Goal: Task Accomplishment & Management: Manage account settings

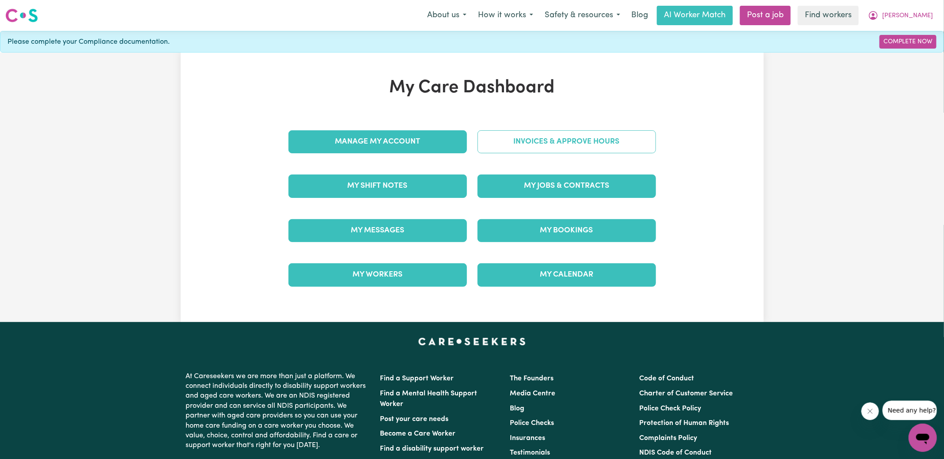
click at [506, 145] on link "Invoices & Approve Hours" at bounding box center [567, 141] width 179 height 23
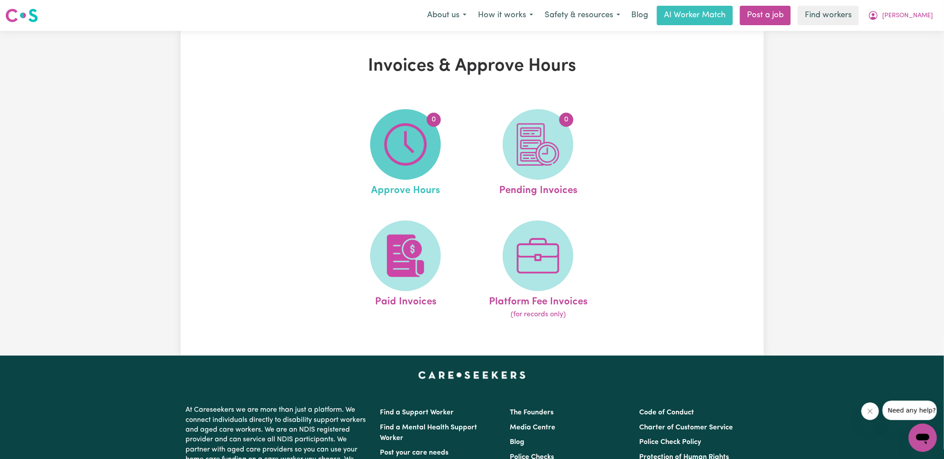
click at [422, 148] on img at bounding box center [405, 144] width 42 height 42
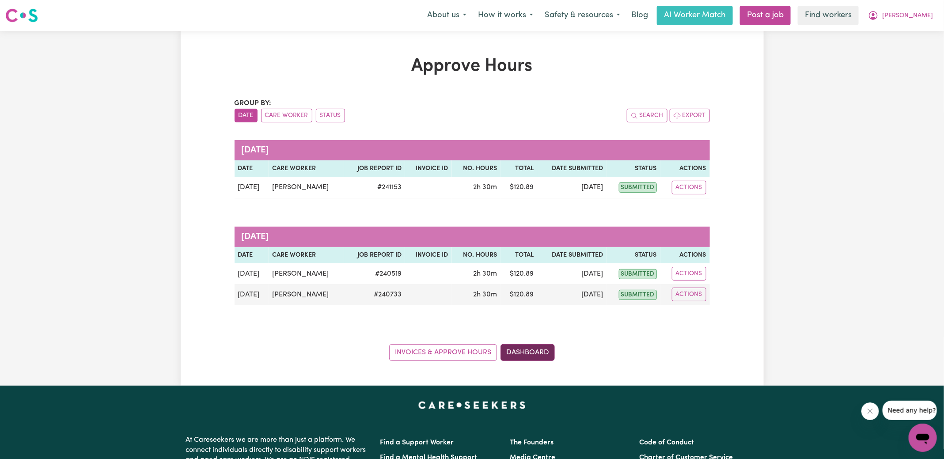
click at [537, 353] on link "Dashboard" at bounding box center [528, 352] width 54 height 17
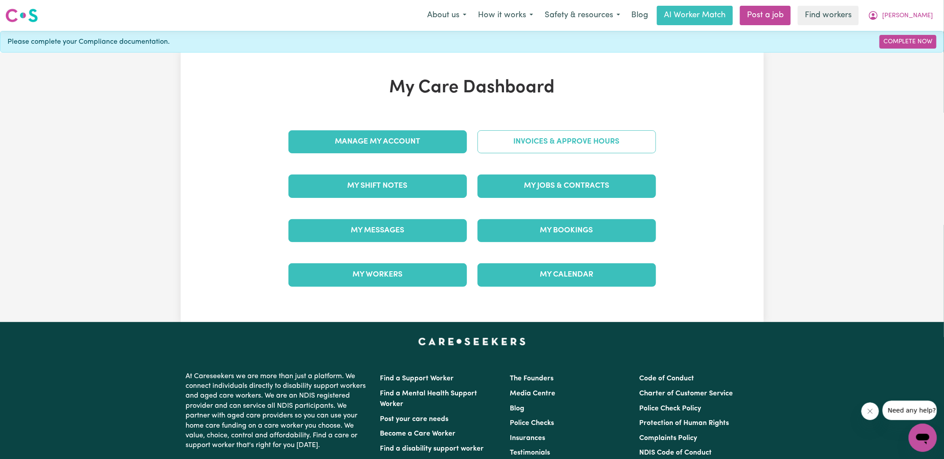
click at [544, 142] on link "Invoices & Approve Hours" at bounding box center [567, 141] width 179 height 23
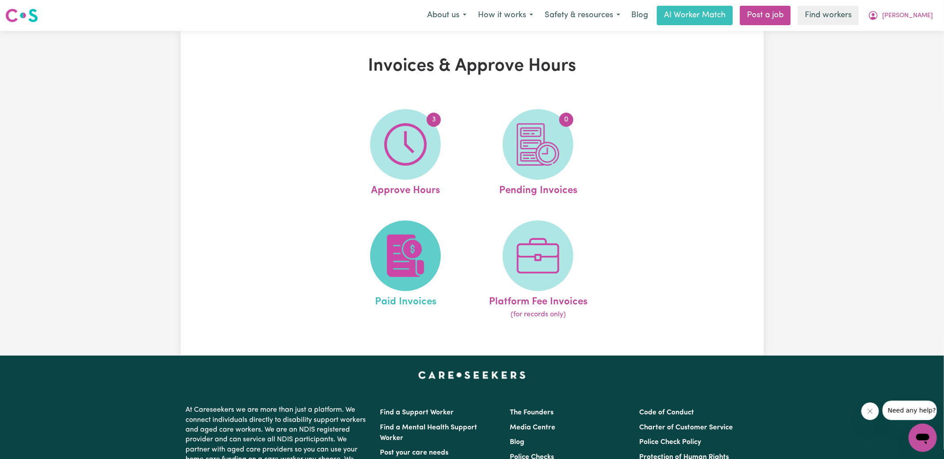
click at [423, 268] on img at bounding box center [405, 256] width 42 height 42
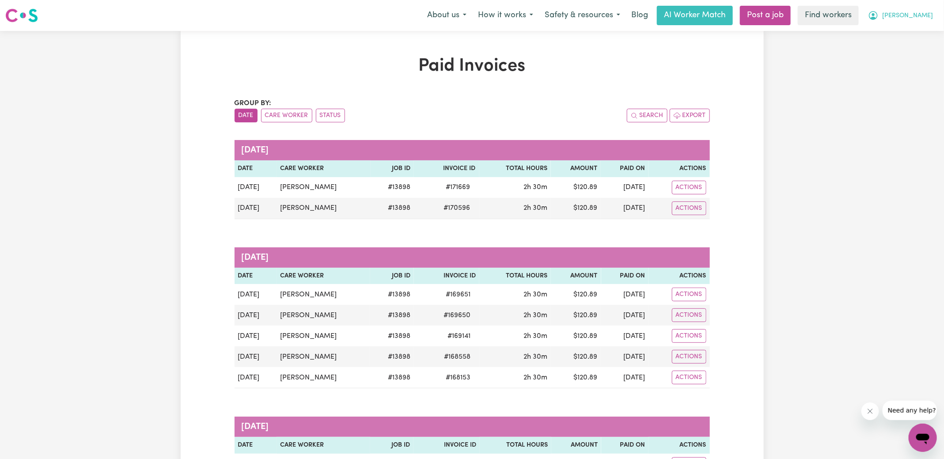
click at [927, 17] on span "[PERSON_NAME]" at bounding box center [908, 16] width 51 height 10
click at [921, 38] on link "My Dashboard" at bounding box center [904, 34] width 70 height 17
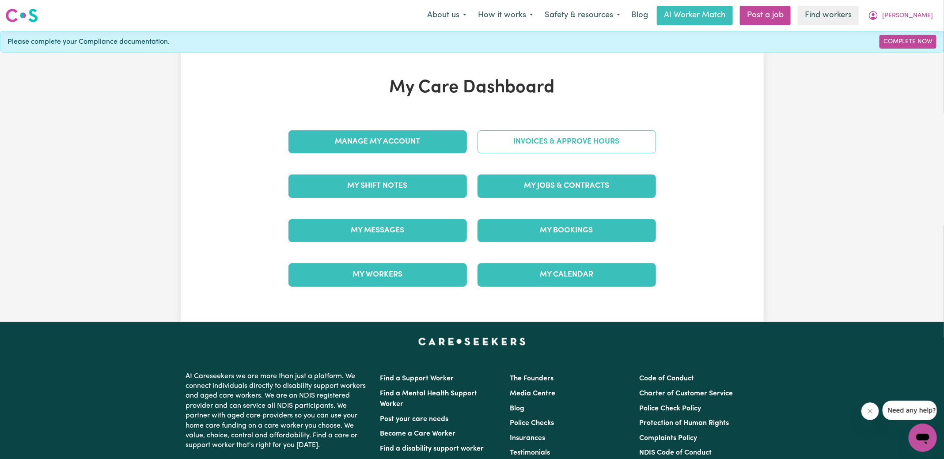
click at [568, 145] on link "Invoices & Approve Hours" at bounding box center [567, 141] width 179 height 23
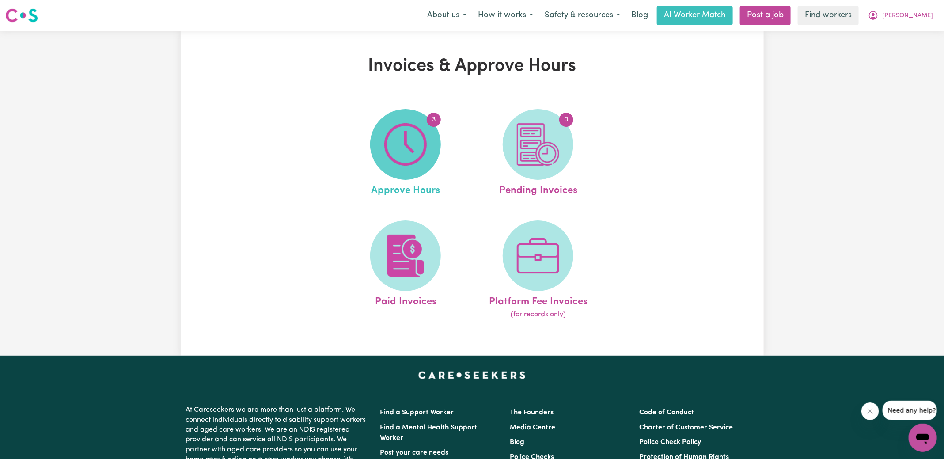
click at [400, 140] on img at bounding box center [405, 144] width 42 height 42
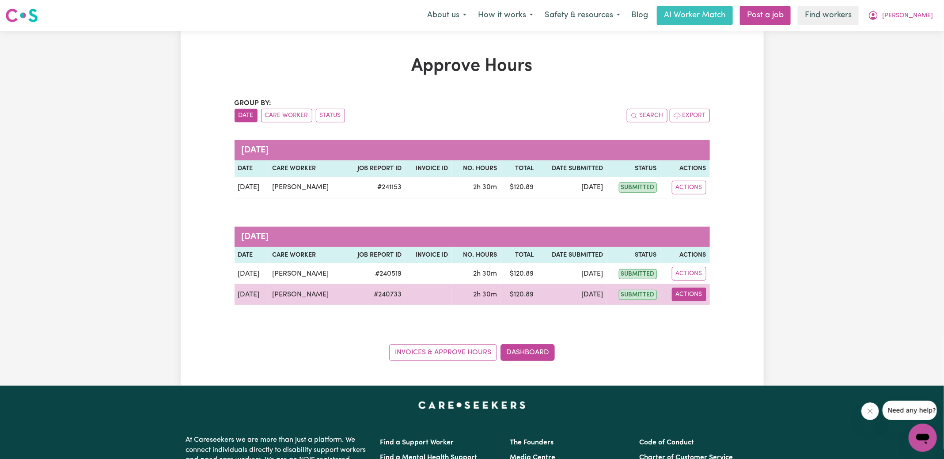
click at [674, 296] on button "Actions" at bounding box center [689, 295] width 34 height 14
click at [703, 315] on link "View Job Report" at bounding box center [712, 315] width 76 height 18
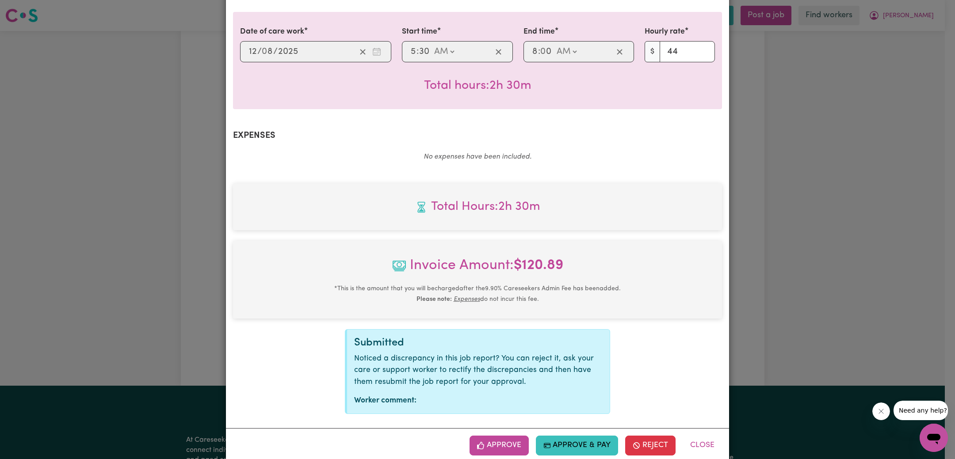
scroll to position [232, 0]
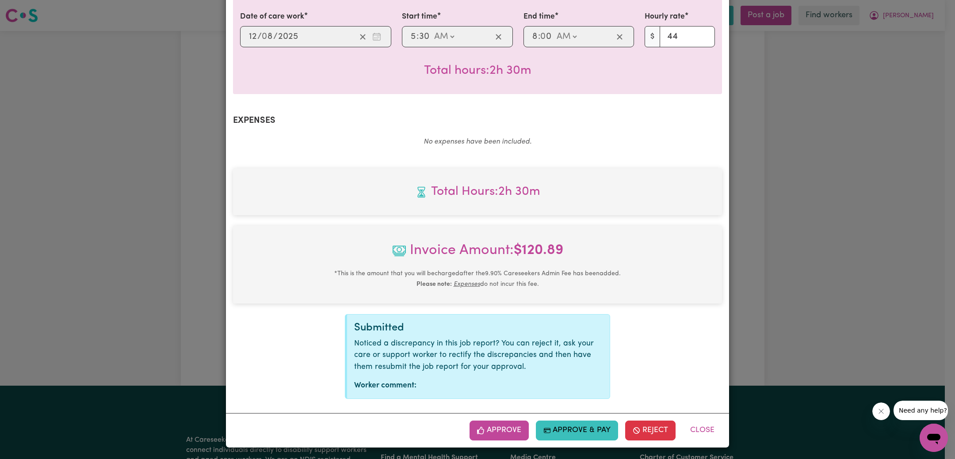
click at [492, 443] on div "Approve Approve & Pay Reject Close" at bounding box center [477, 430] width 503 height 34
click at [500, 425] on button "Approve" at bounding box center [498, 430] width 59 height 19
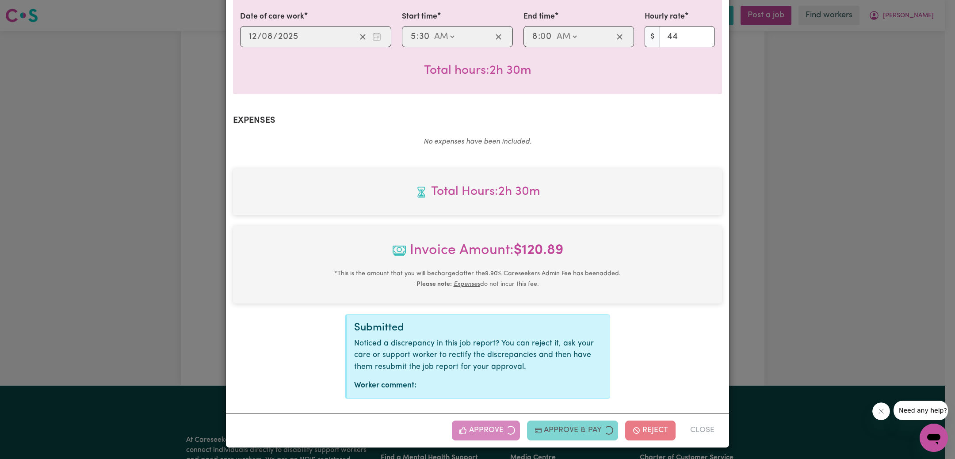
click at [857, 245] on div "Job Report # 240733 - [PERSON_NAME] Summary Job report # 240733 Client name: [P…" at bounding box center [477, 229] width 955 height 459
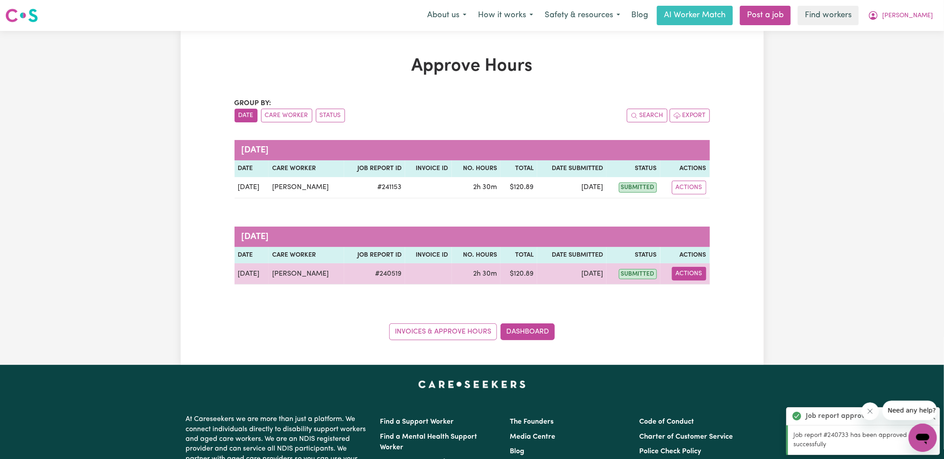
click at [691, 275] on button "Actions" at bounding box center [689, 274] width 34 height 14
click at [707, 292] on link "View Job Report" at bounding box center [712, 294] width 76 height 18
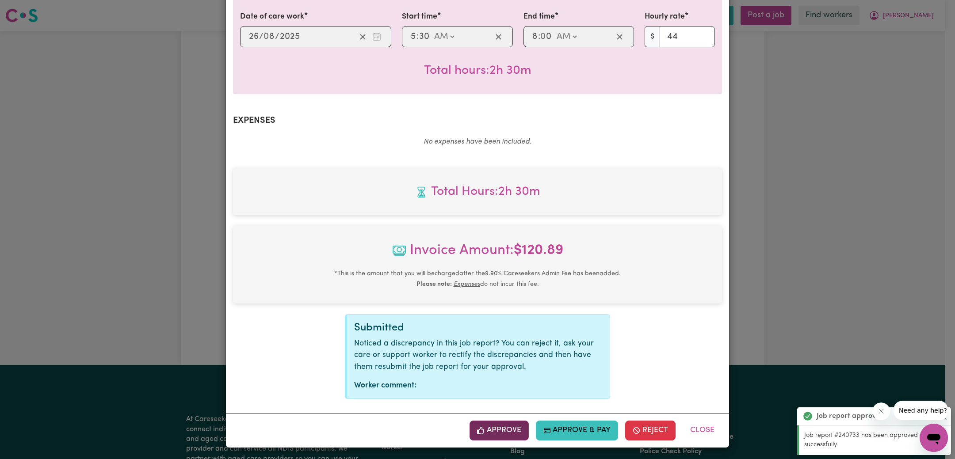
click at [502, 426] on button "Approve" at bounding box center [498, 430] width 59 height 19
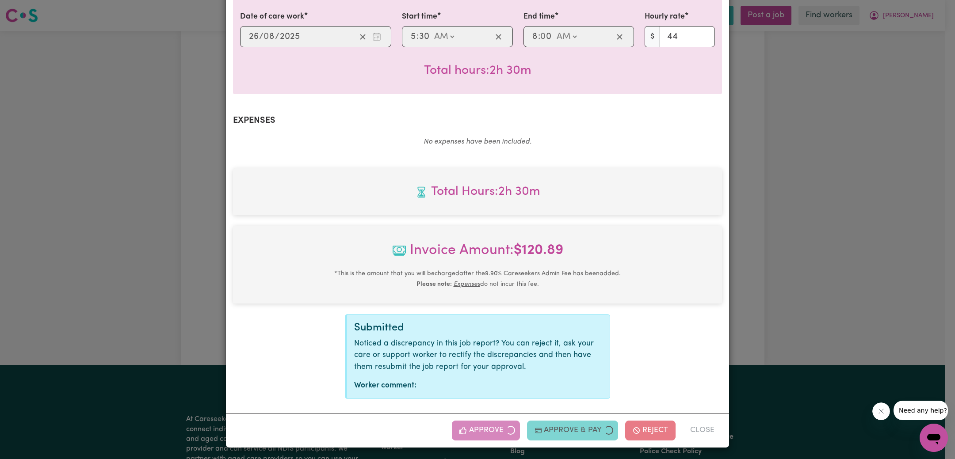
drag, startPoint x: 820, startPoint y: 245, endPoint x: 599, endPoint y: 316, distance: 232.0
click at [821, 245] on div "Job Report # 240519 - [PERSON_NAME] Summary Job report # 240519 Client name: [P…" at bounding box center [477, 229] width 955 height 459
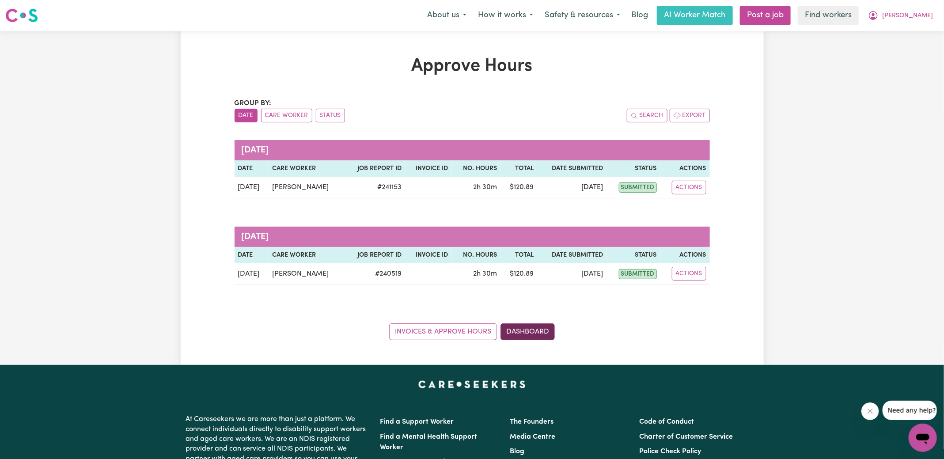
click at [546, 334] on link "Dashboard" at bounding box center [528, 331] width 54 height 17
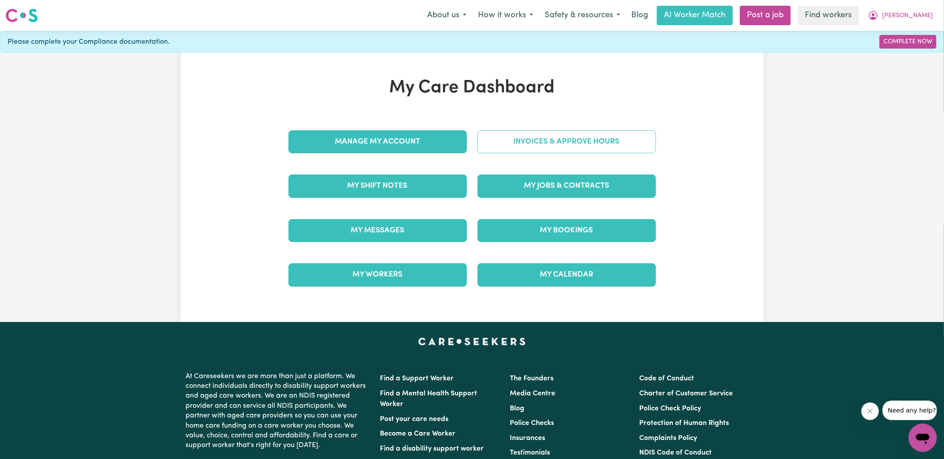
click at [578, 137] on link "Invoices & Approve Hours" at bounding box center [567, 141] width 179 height 23
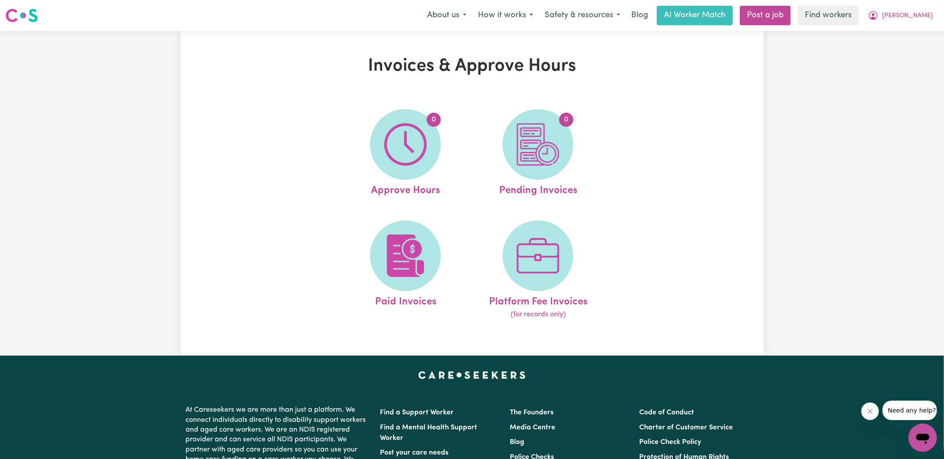
click at [578, 141] on link "0 Pending Invoices" at bounding box center [538, 153] width 127 height 89
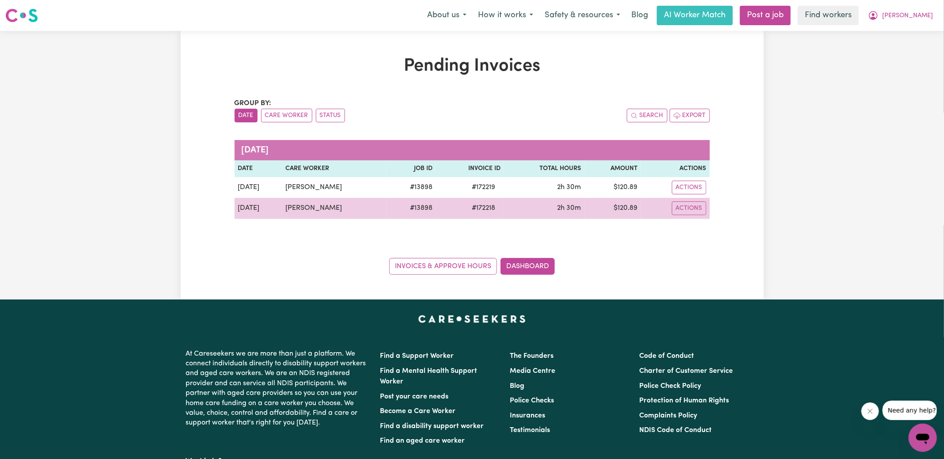
click at [476, 206] on span "# 172218" at bounding box center [484, 208] width 34 height 11
copy span "172218"
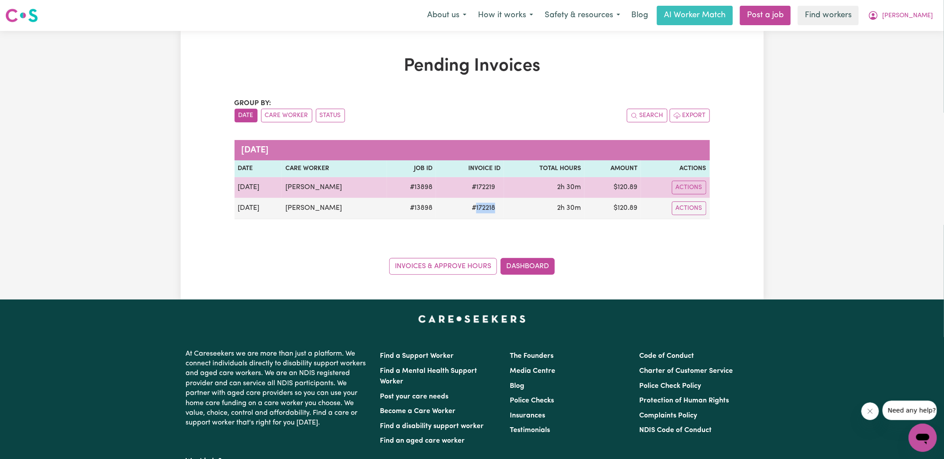
click at [479, 186] on span "# 172219" at bounding box center [484, 187] width 34 height 11
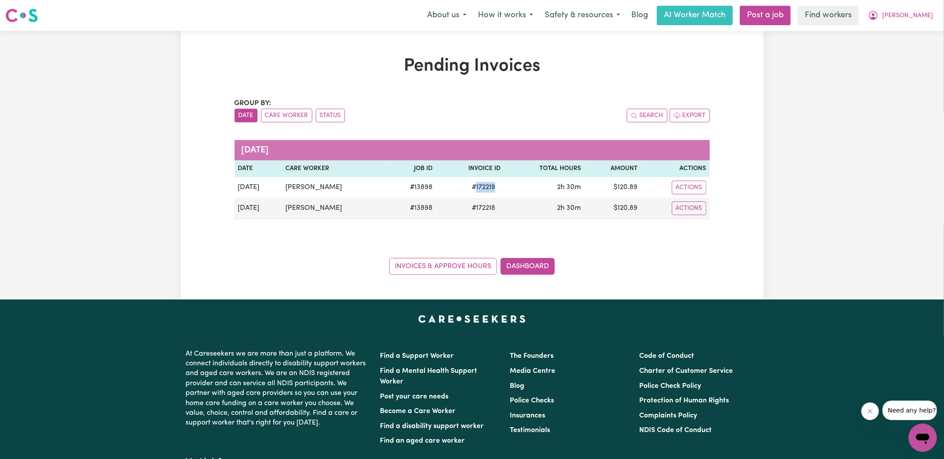
copy span "172219"
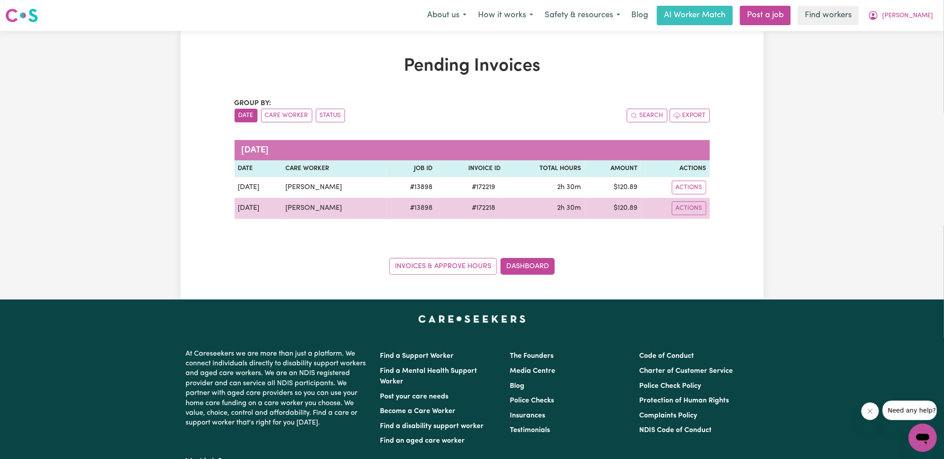
click at [628, 209] on td "$ 120.89" at bounding box center [613, 208] width 56 height 21
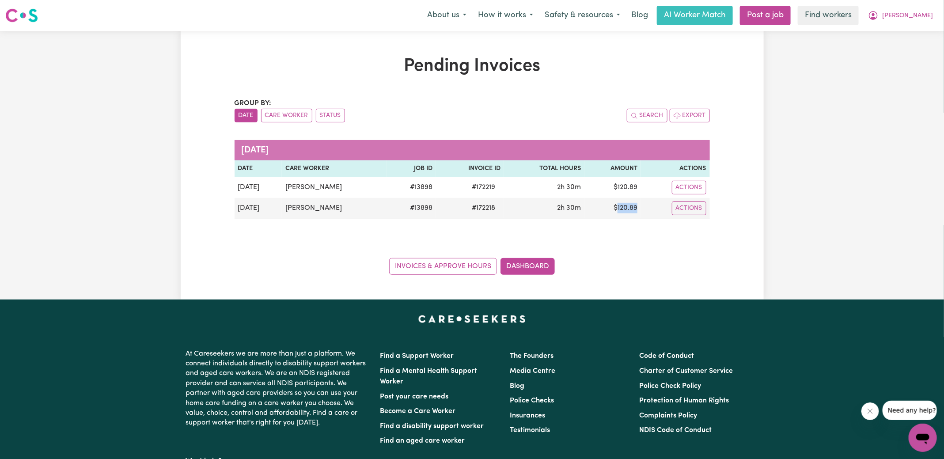
copy td "120.89"
click at [906, 15] on span "[PERSON_NAME]" at bounding box center [908, 16] width 51 height 10
click at [905, 47] on link "Logout" at bounding box center [904, 50] width 70 height 17
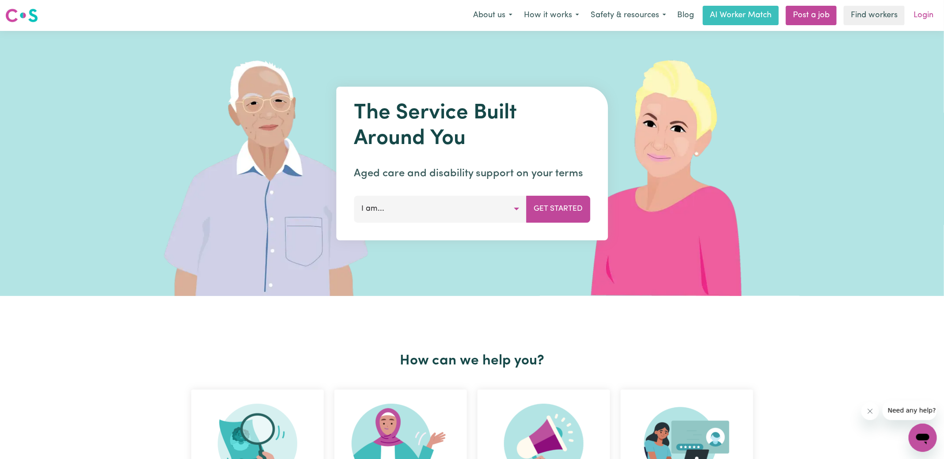
click at [926, 23] on link "Login" at bounding box center [924, 15] width 30 height 19
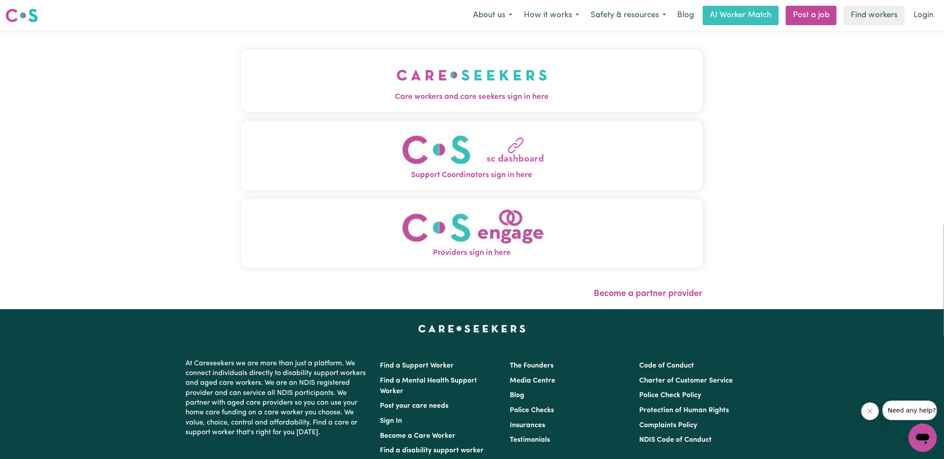
click at [434, 73] on img "Care workers and care seekers sign in here" at bounding box center [472, 75] width 151 height 33
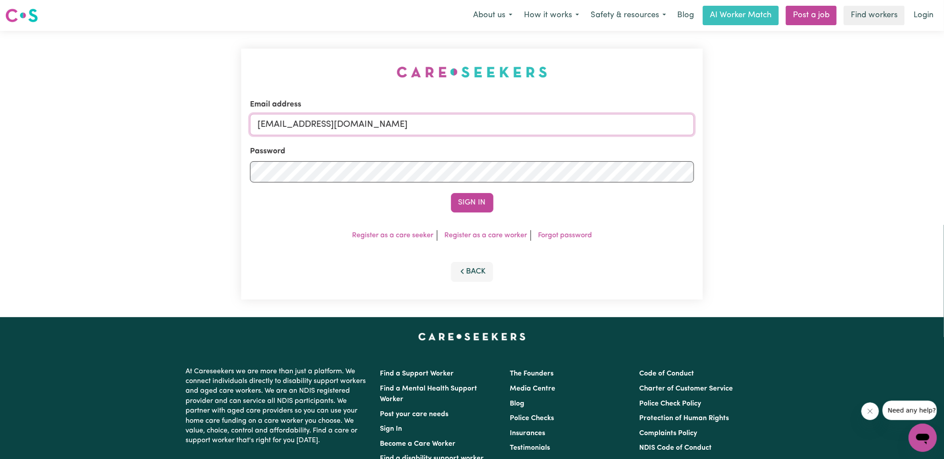
drag, startPoint x: 303, startPoint y: 123, endPoint x: 712, endPoint y: 139, distance: 409.1
click at [712, 139] on div "Email address [EMAIL_ADDRESS][DOMAIN_NAME] Password Sign In Register as a care …" at bounding box center [472, 174] width 944 height 286
type input "[EMAIL_ADDRESS][DOMAIN_NAME]"
click at [451, 193] on button "Sign In" at bounding box center [472, 202] width 42 height 19
